Goal: Information Seeking & Learning: Learn about a topic

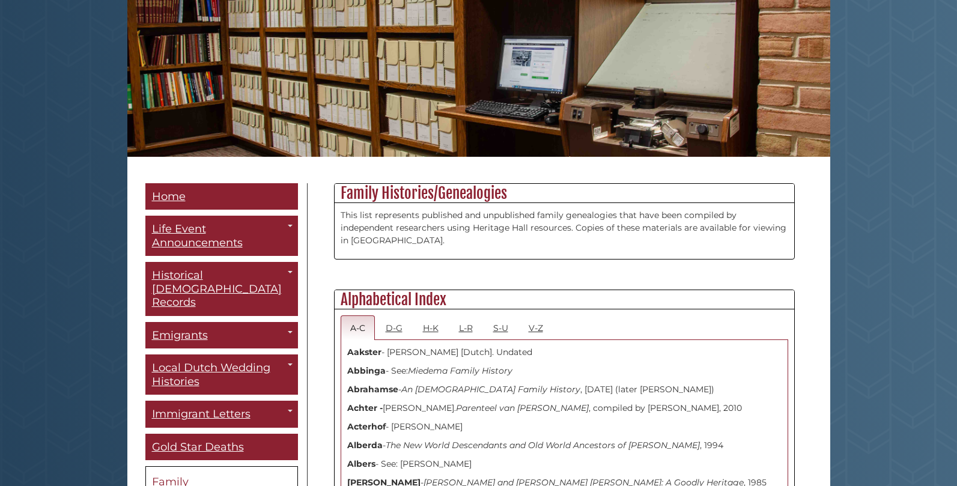
scroll to position [180, 0]
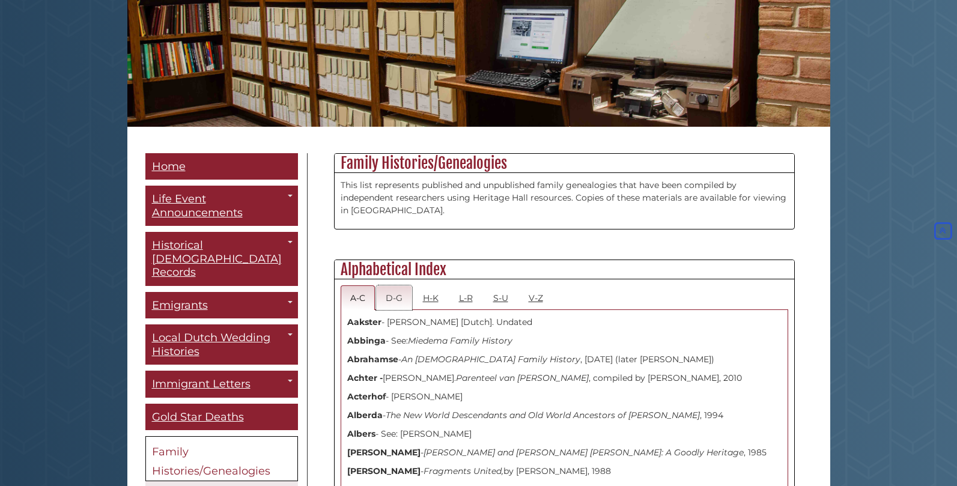
click at [397, 296] on link "D-G" at bounding box center [394, 297] width 36 height 25
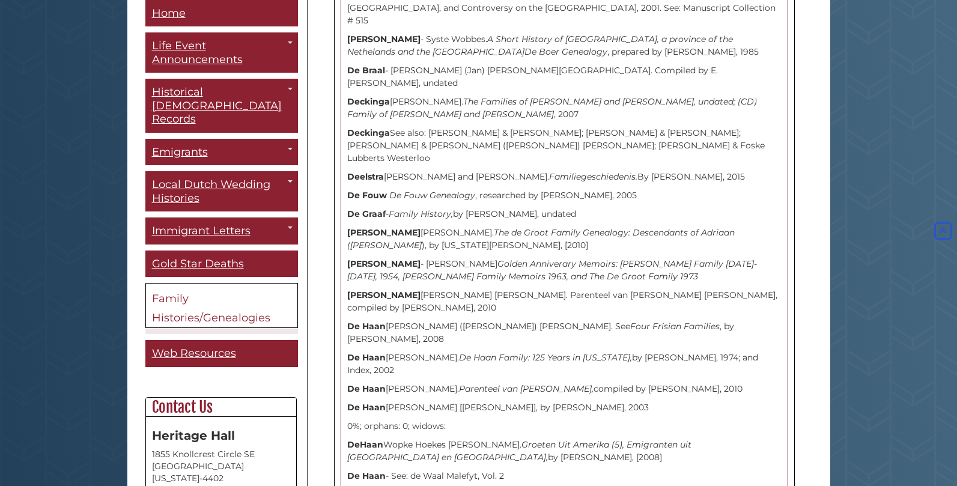
scroll to position [60, 0]
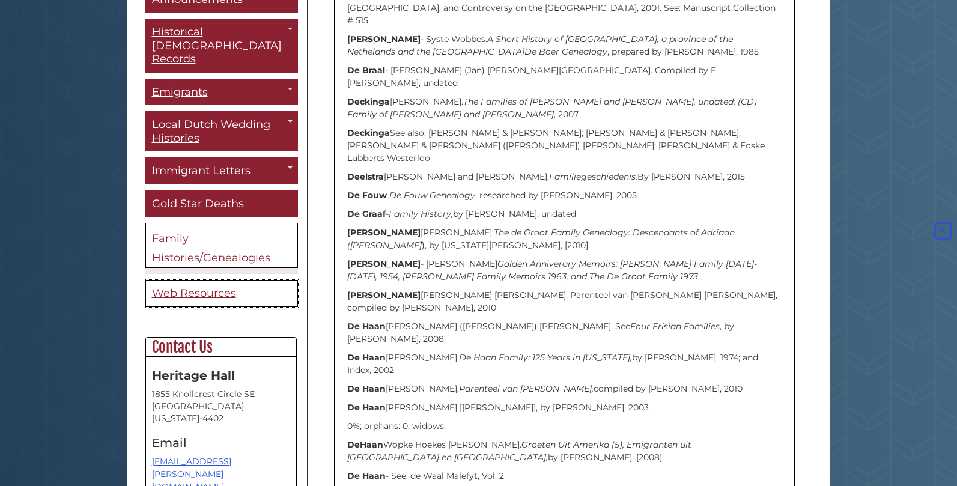
click at [203, 287] on span "Web Resources" at bounding box center [194, 293] width 84 height 13
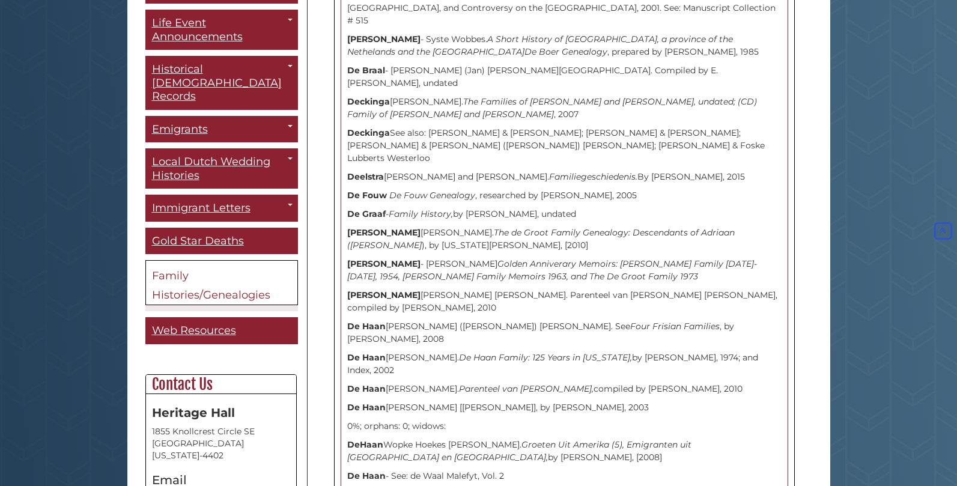
scroll to position [0, 0]
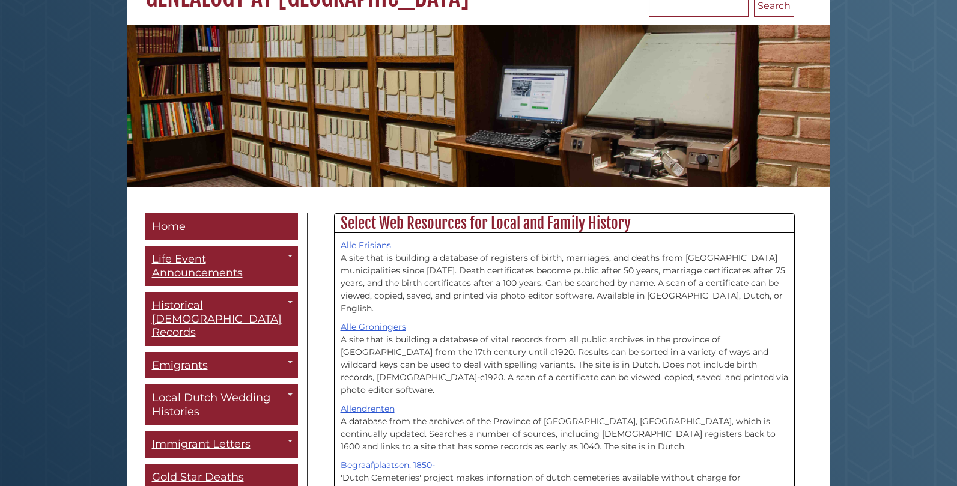
scroll to position [180, 0]
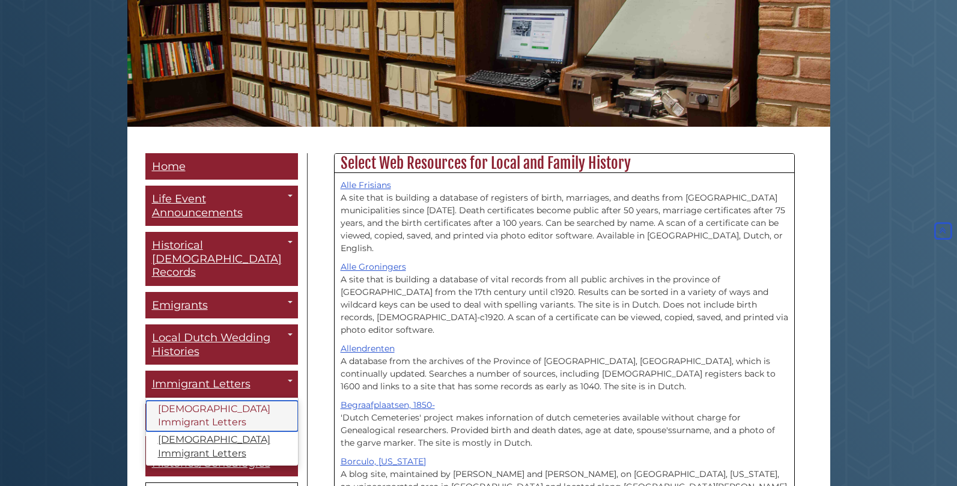
click at [235, 401] on link "[DEMOGRAPHIC_DATA] Immigrant Letters" at bounding box center [222, 416] width 152 height 31
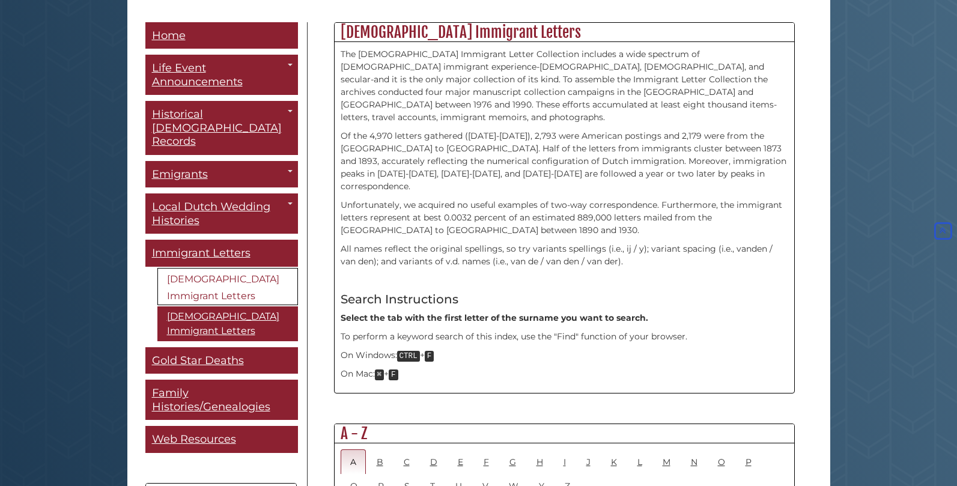
scroll to position [360, 0]
